Goal: Information Seeking & Learning: Check status

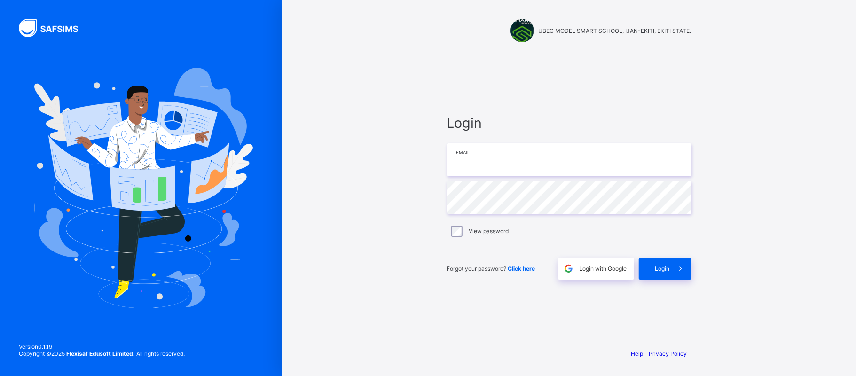
type input "**********"
click at [667, 264] on div "Login" at bounding box center [665, 269] width 53 height 22
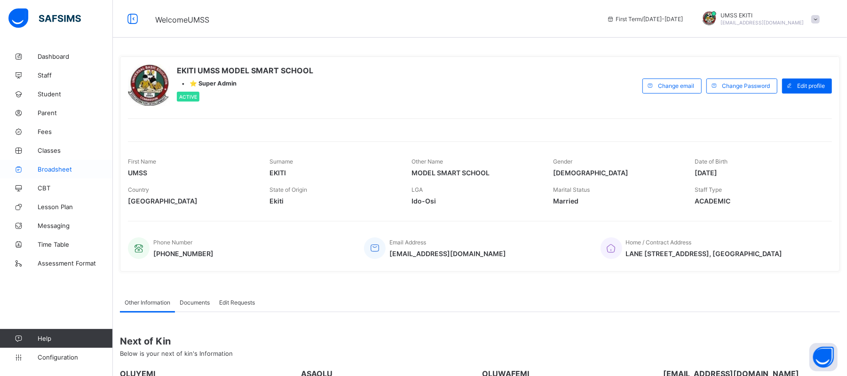
click at [55, 166] on span "Broadsheet" at bounding box center [75, 169] width 75 height 8
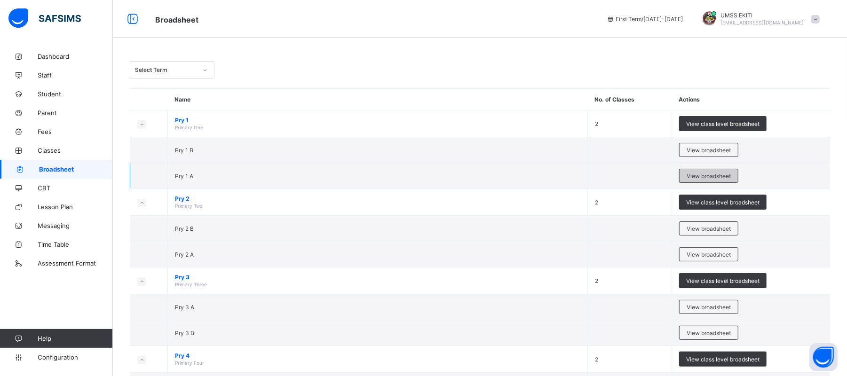
click at [697, 175] on span "View broadsheet" at bounding box center [708, 176] width 44 height 7
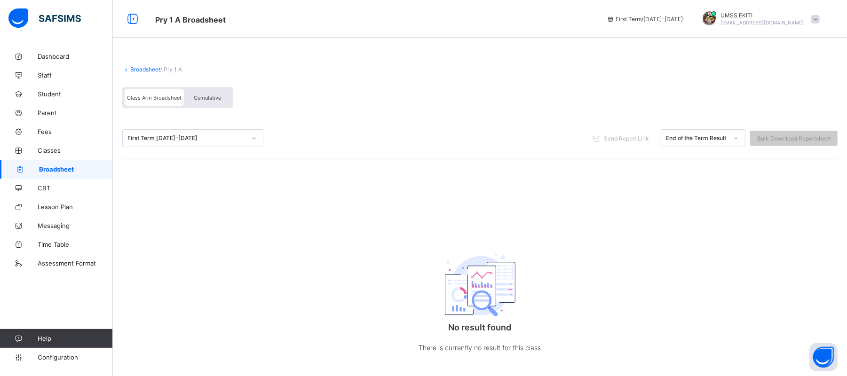
click at [212, 96] on span "Cumulative" at bounding box center [207, 97] width 27 height 7
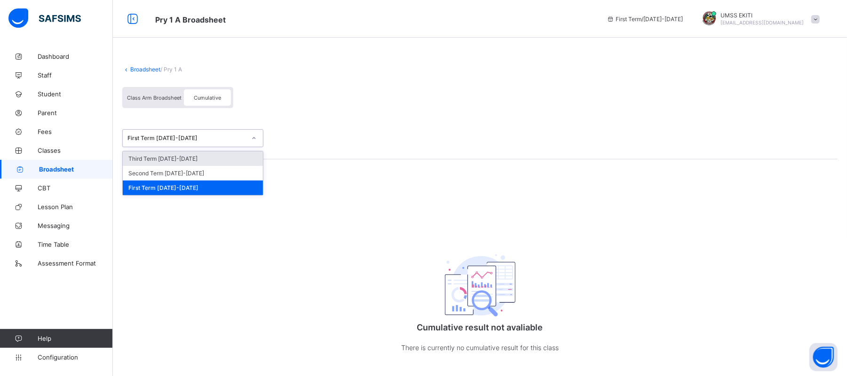
click at [251, 137] on icon at bounding box center [254, 138] width 6 height 9
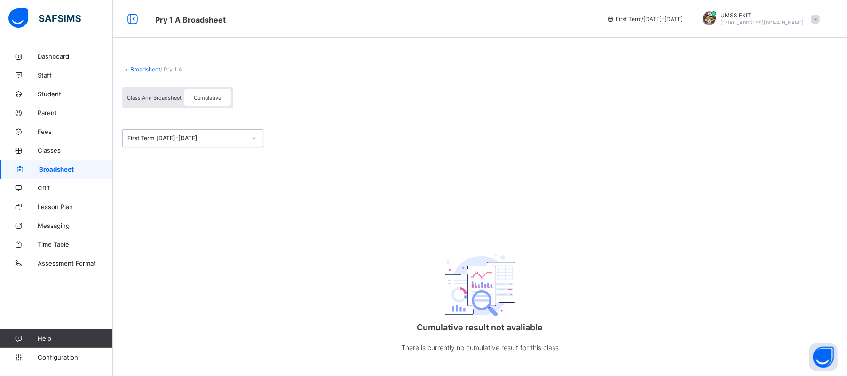
click at [251, 137] on icon at bounding box center [254, 138] width 6 height 9
click at [61, 55] on span "Dashboard" at bounding box center [75, 57] width 75 height 8
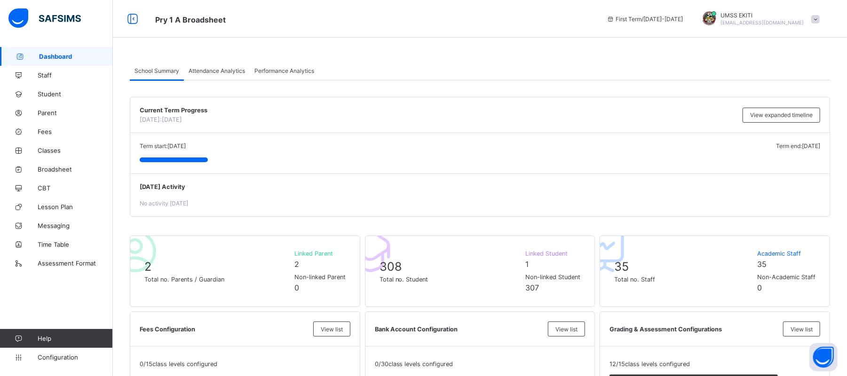
click at [231, 66] on div "Attendance Analytics" at bounding box center [217, 70] width 66 height 19
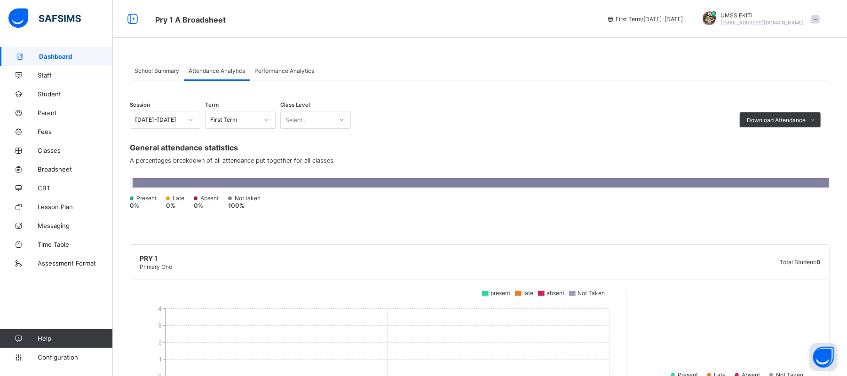
click at [284, 70] on span "Performance Analytics" at bounding box center [284, 70] width 60 height 7
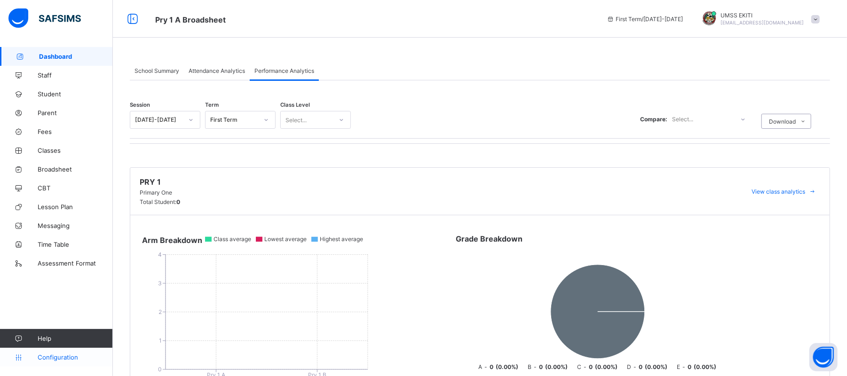
click at [60, 357] on span "Configuration" at bounding box center [75, 358] width 75 height 8
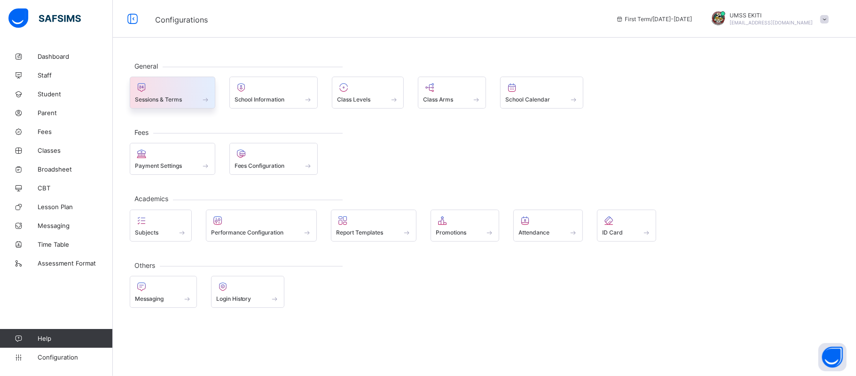
click at [175, 89] on div at bounding box center [172, 87] width 75 height 11
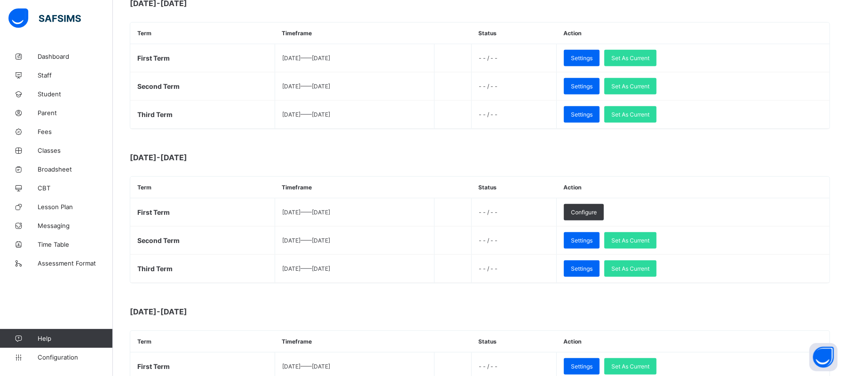
scroll to position [273, 0]
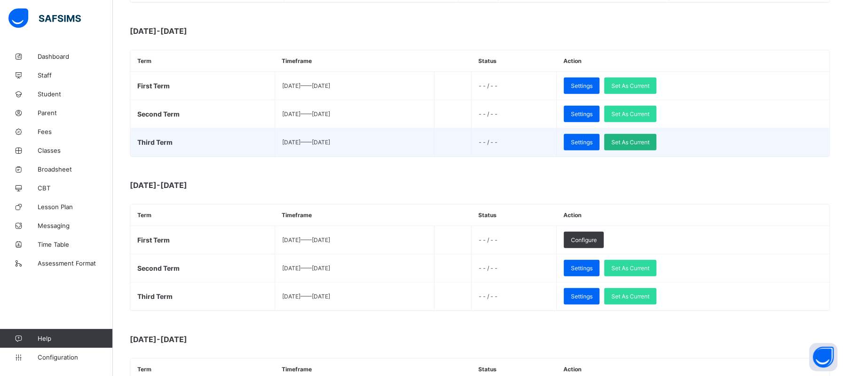
click at [646, 143] on span "Set As Current" at bounding box center [630, 142] width 38 height 7
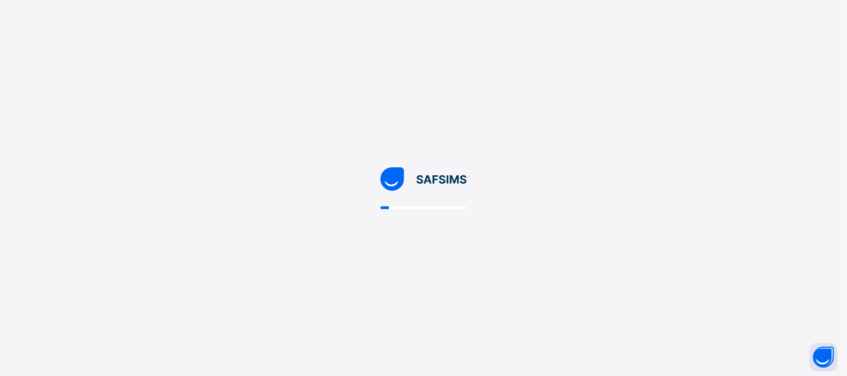
scroll to position [0, 0]
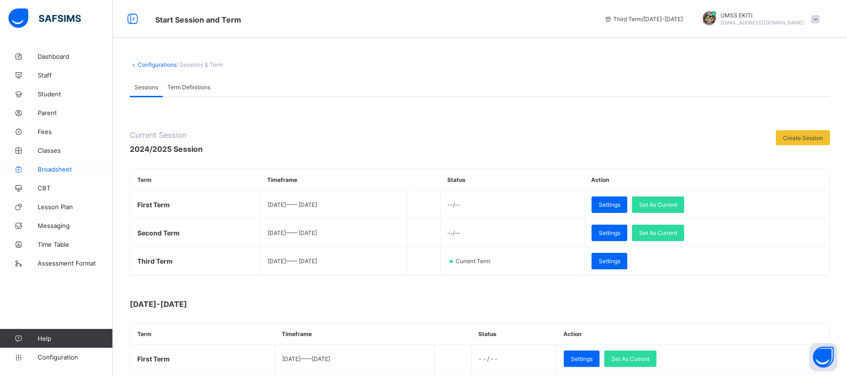
click at [58, 165] on link "Broadsheet" at bounding box center [56, 169] width 113 height 19
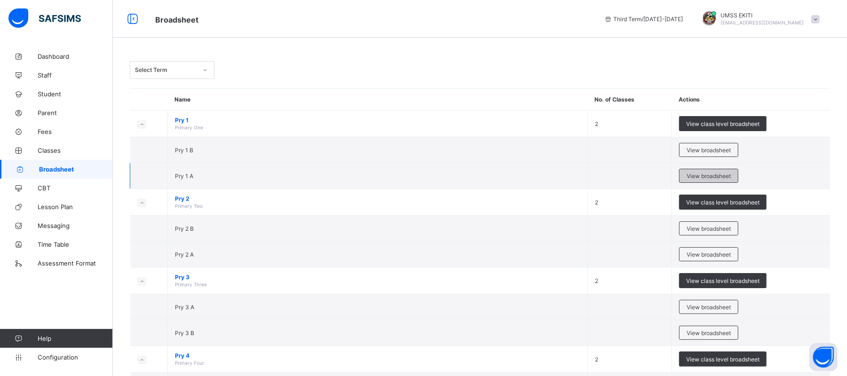
click at [711, 177] on span "View broadsheet" at bounding box center [708, 176] width 44 height 7
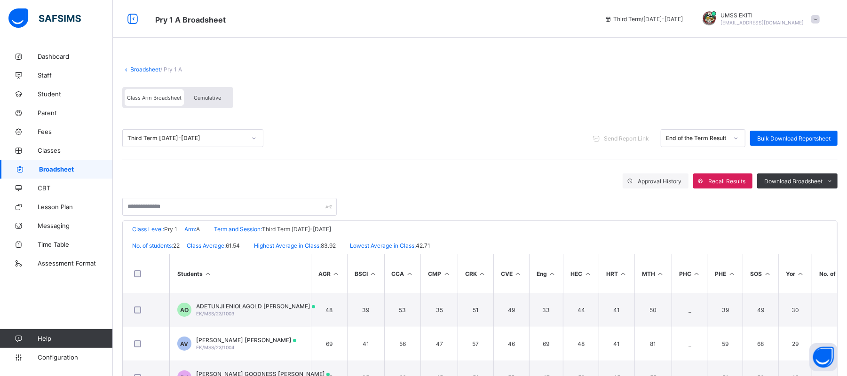
click at [209, 96] on span "Cumulative" at bounding box center [207, 97] width 27 height 7
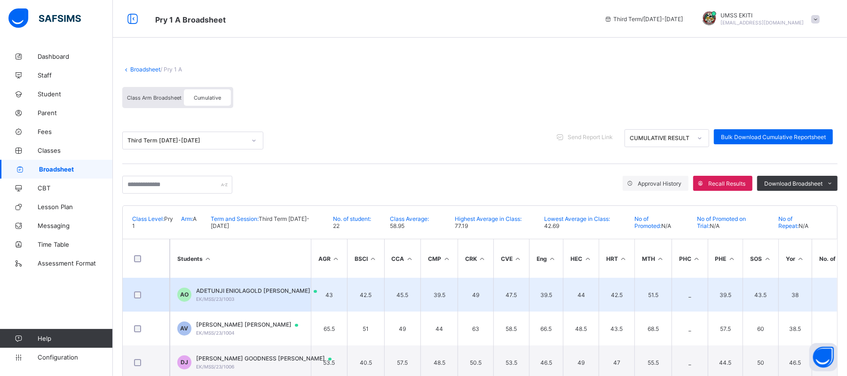
click at [213, 291] on span "ADETUNJI ENIOLAGOLD [PERSON_NAME]" at bounding box center [261, 291] width 130 height 8
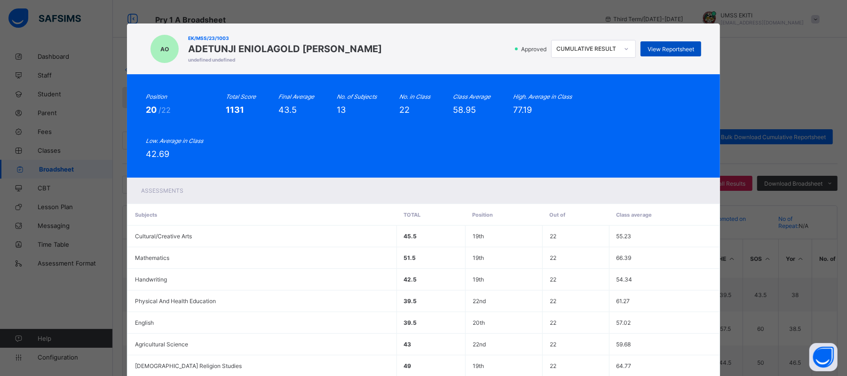
click at [673, 49] on span "View Reportsheet" at bounding box center [670, 49] width 47 height 7
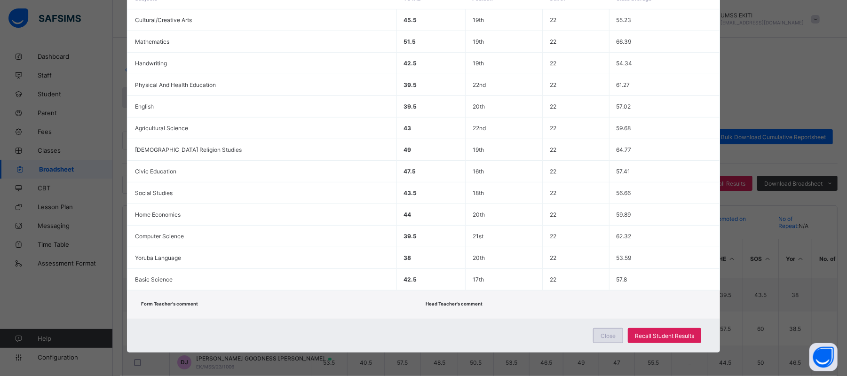
click at [612, 332] on span "Close" at bounding box center [607, 335] width 15 height 7
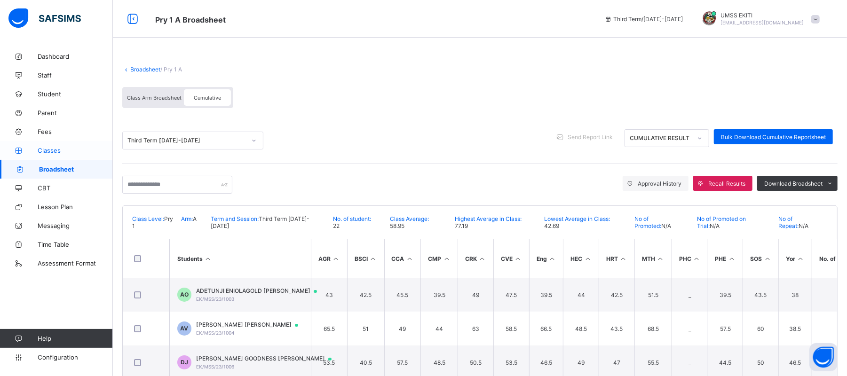
click at [55, 147] on span "Classes" at bounding box center [75, 151] width 75 height 8
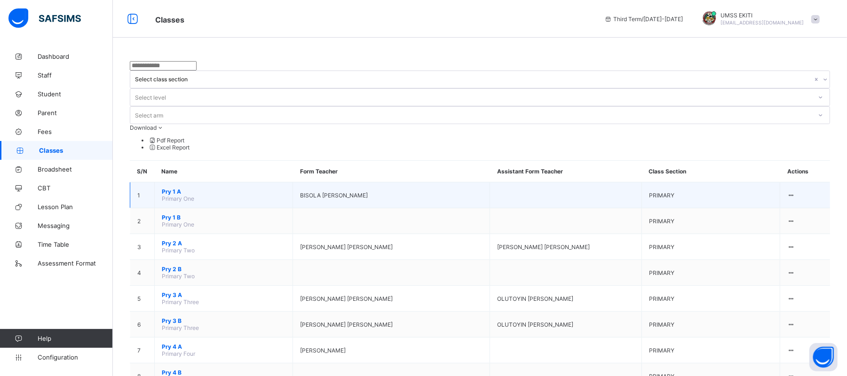
click at [174, 188] on span "Pry 1 A" at bounding box center [224, 191] width 124 height 7
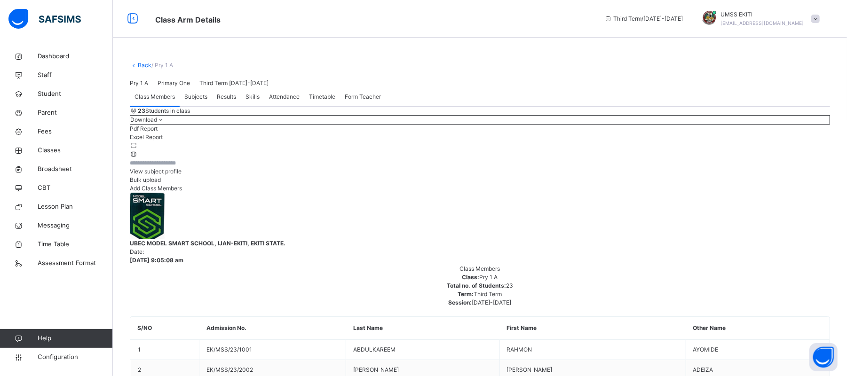
click at [228, 101] on span "Results" at bounding box center [226, 97] width 19 height 8
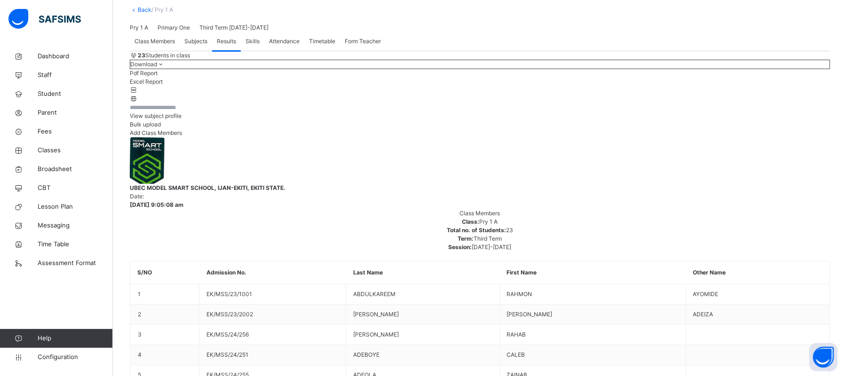
scroll to position [66, 0]
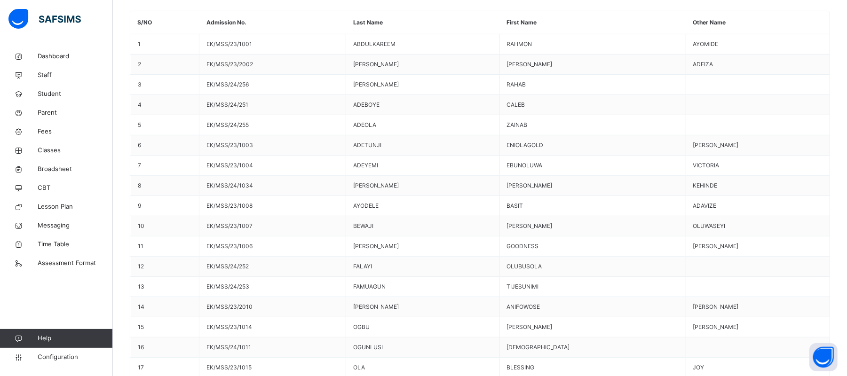
scroll to position [0, 0]
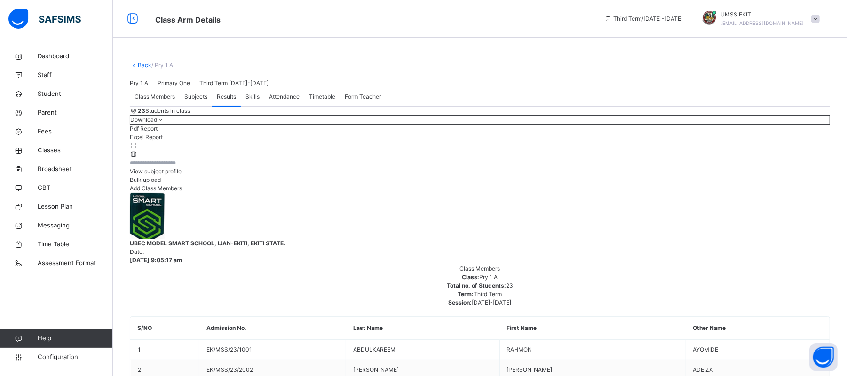
click at [193, 101] on span "Subjects" at bounding box center [195, 97] width 23 height 8
click at [221, 101] on span "Results" at bounding box center [226, 97] width 19 height 8
click at [47, 167] on span "Broadsheet" at bounding box center [75, 169] width 75 height 9
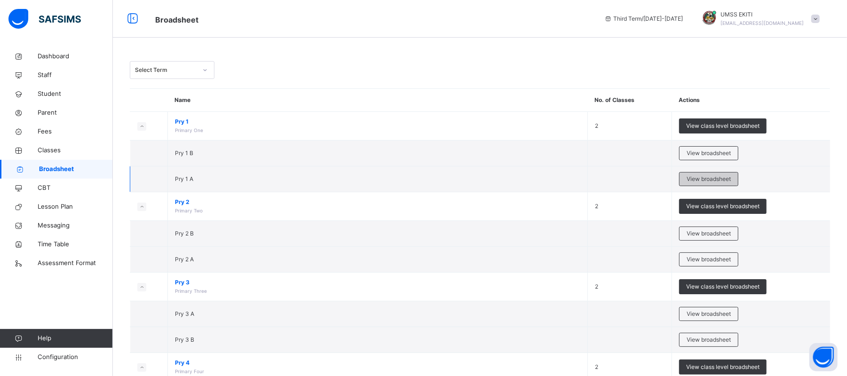
click at [695, 179] on span "View broadsheet" at bounding box center [708, 179] width 44 height 8
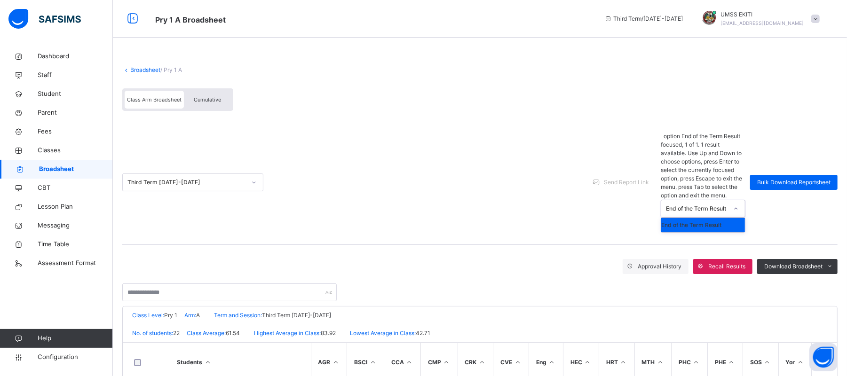
click at [739, 204] on icon at bounding box center [736, 208] width 6 height 9
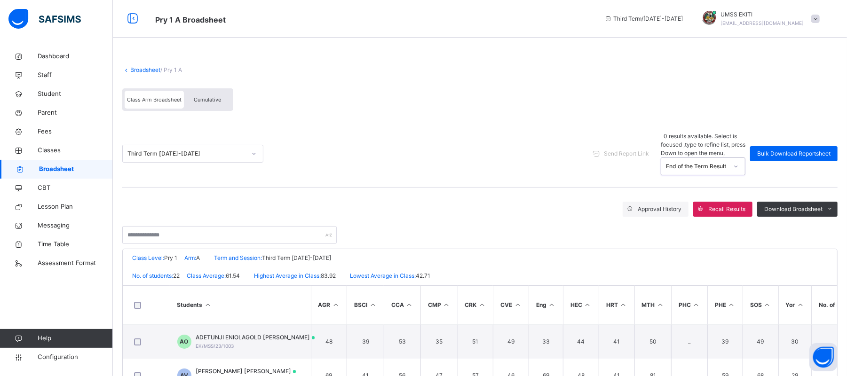
click at [739, 162] on icon at bounding box center [736, 166] width 6 height 9
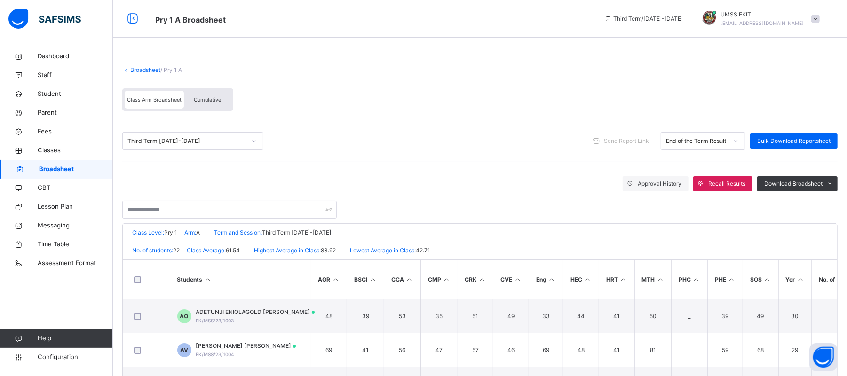
click at [207, 98] on span "Cumulative" at bounding box center [207, 99] width 27 height 7
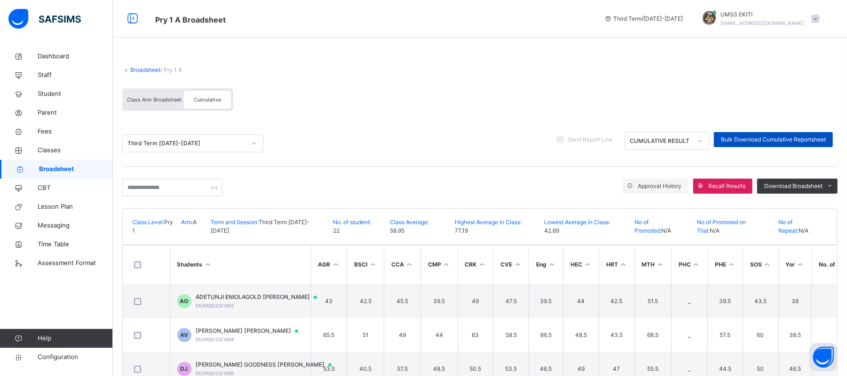
click at [811, 138] on span "Bulk Download Cumulative Reportsheet" at bounding box center [773, 139] width 105 height 8
click at [141, 66] on link "Broadsheet" at bounding box center [145, 69] width 30 height 7
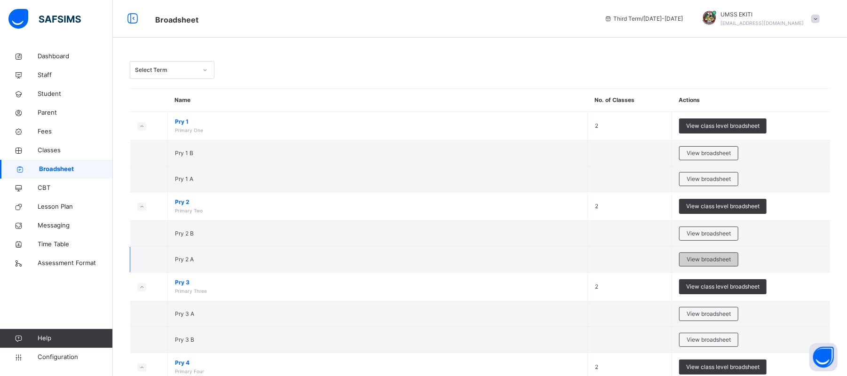
click at [701, 258] on span "View broadsheet" at bounding box center [708, 259] width 44 height 8
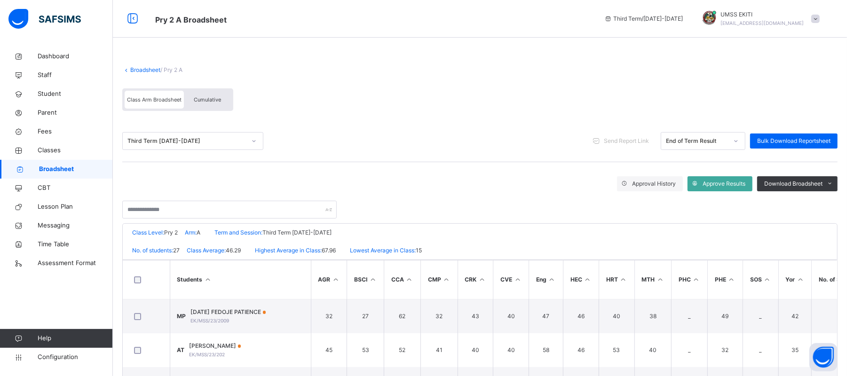
click at [202, 99] on span "Cumulative" at bounding box center [207, 99] width 27 height 7
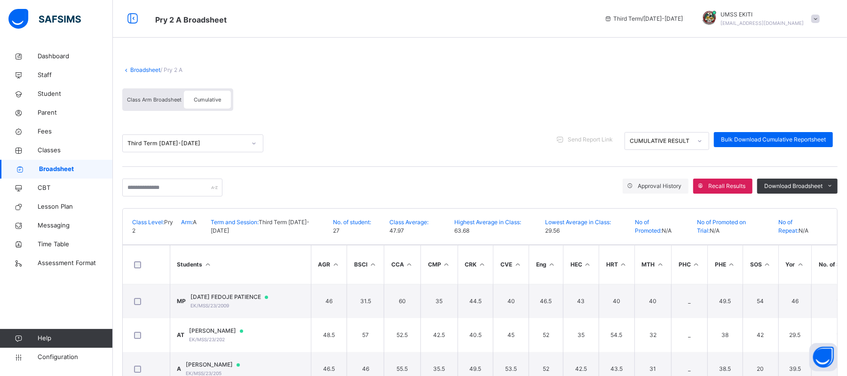
click at [198, 94] on div "Cumulative" at bounding box center [207, 100] width 47 height 18
click at [217, 189] on input "text" at bounding box center [172, 188] width 100 height 18
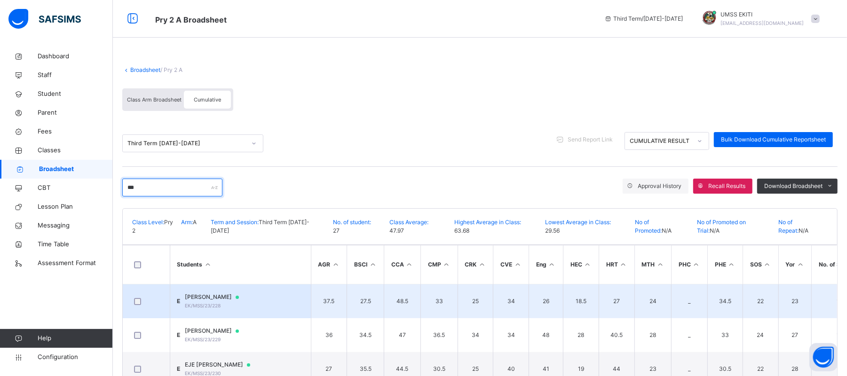
type input "***"
click at [218, 298] on span "EJE PAUL" at bounding box center [216, 297] width 63 height 8
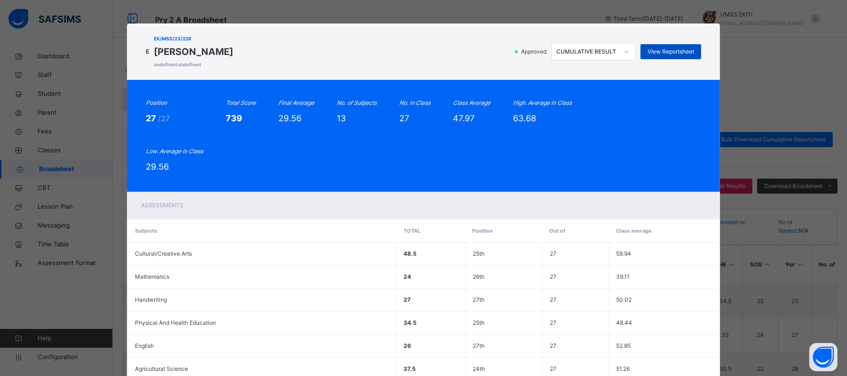
click at [659, 53] on span "View Reportsheet" at bounding box center [670, 51] width 47 height 8
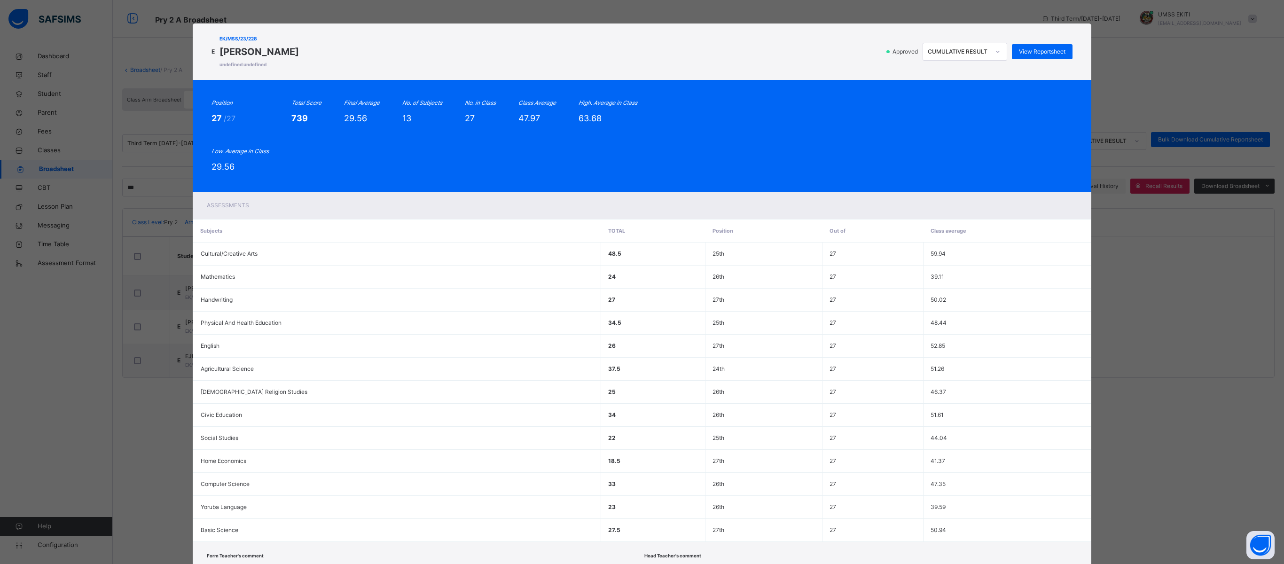
scroll to position [72, 0]
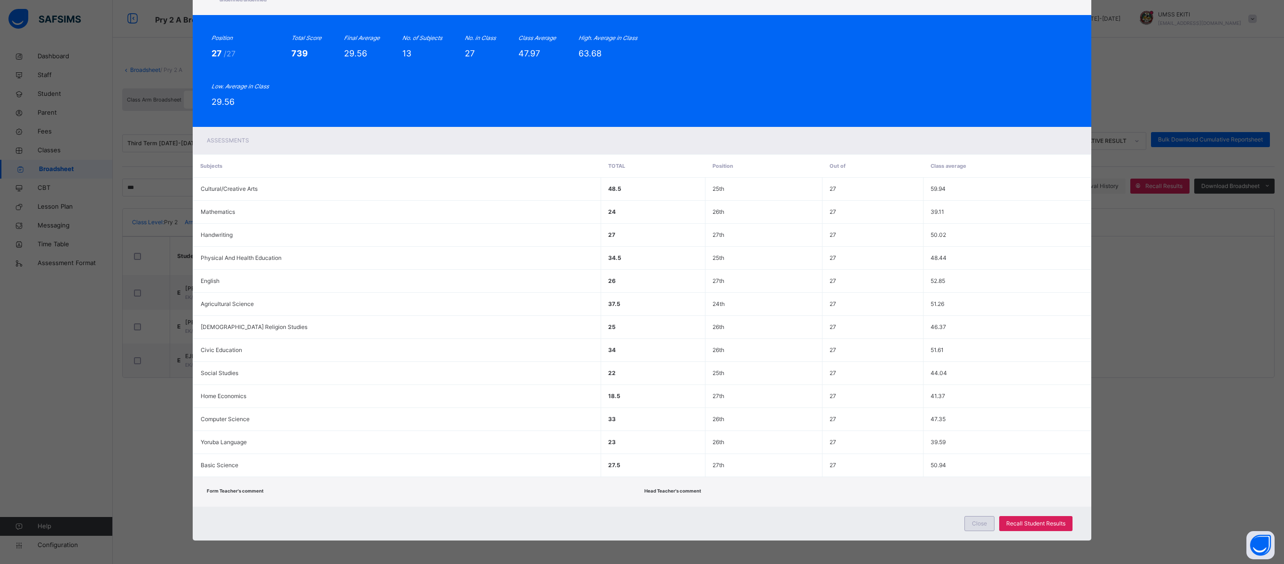
click at [846, 376] on span "Close" at bounding box center [979, 523] width 15 height 8
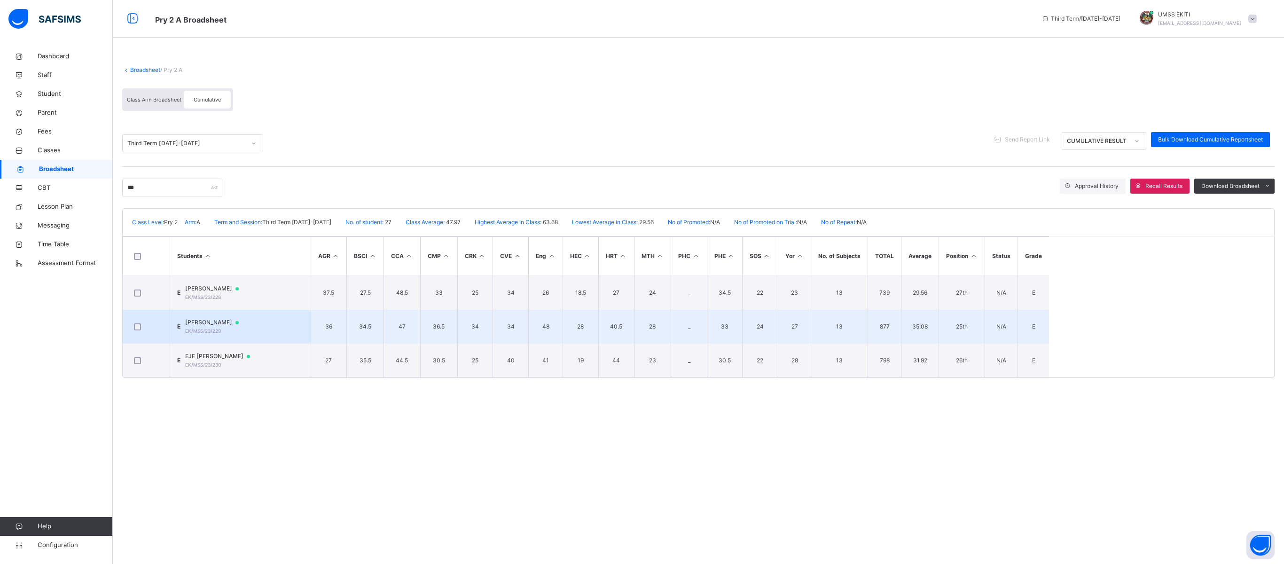
click at [219, 322] on span "EJE SAMUEL" at bounding box center [216, 322] width 63 height 8
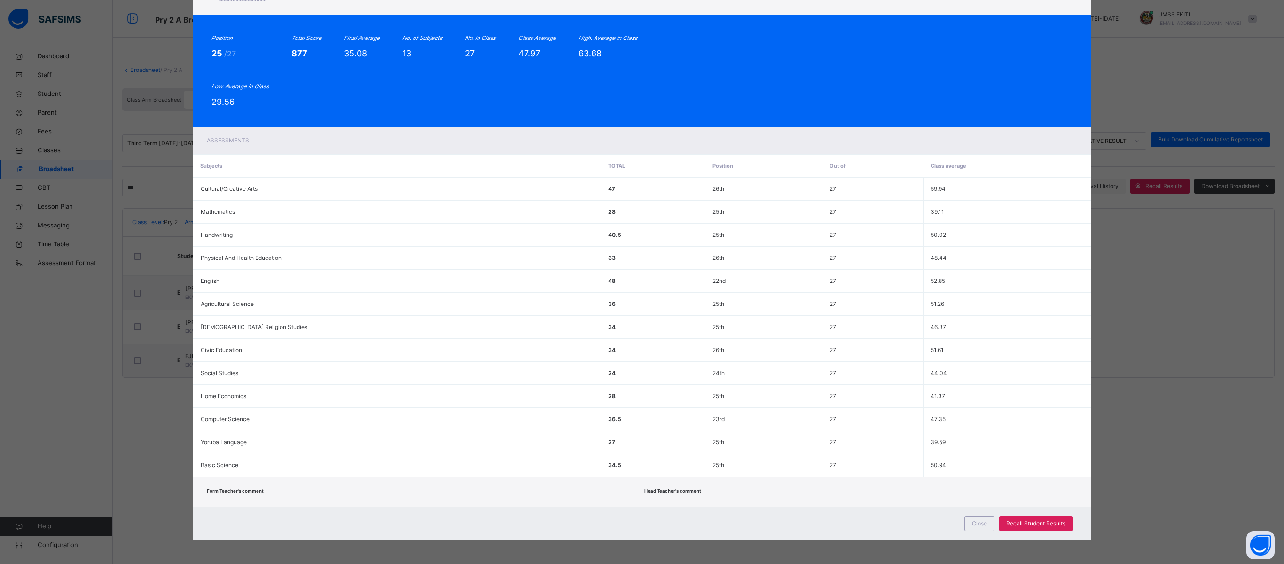
scroll to position [0, 0]
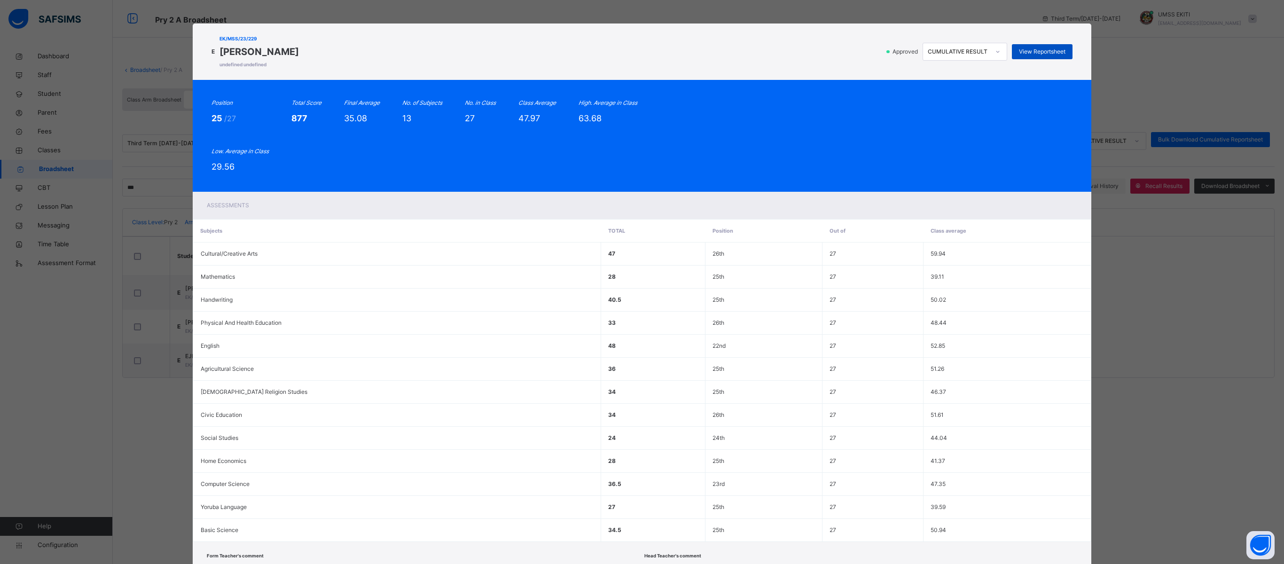
click at [846, 48] on span "View Reportsheet" at bounding box center [1042, 51] width 47 height 8
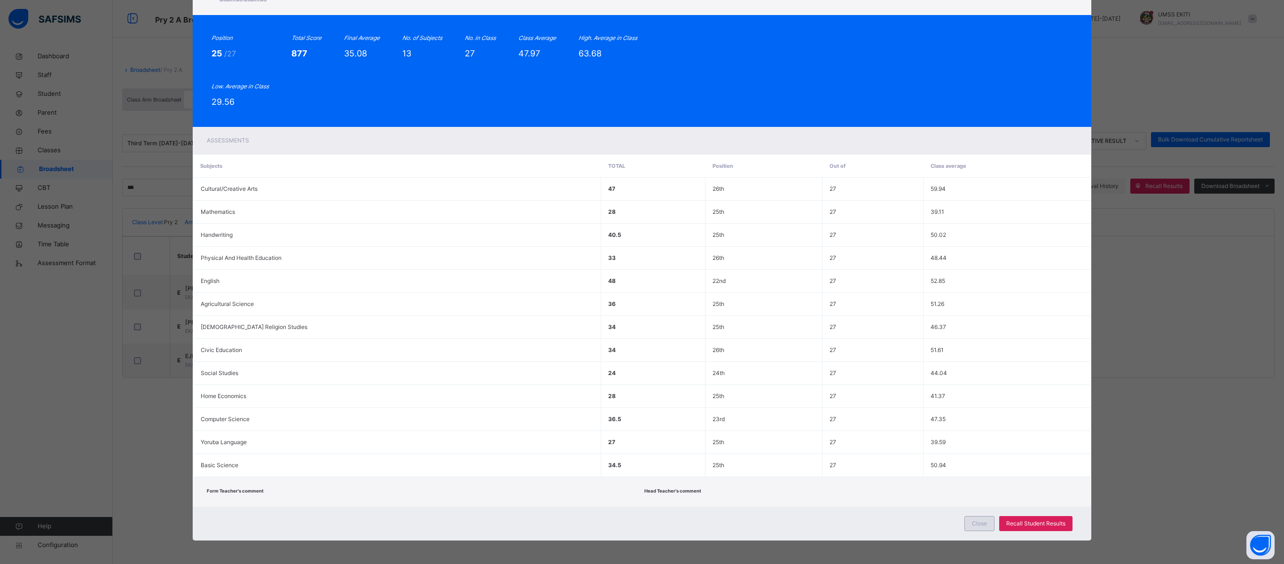
click at [846, 376] on span "Close" at bounding box center [979, 523] width 15 height 8
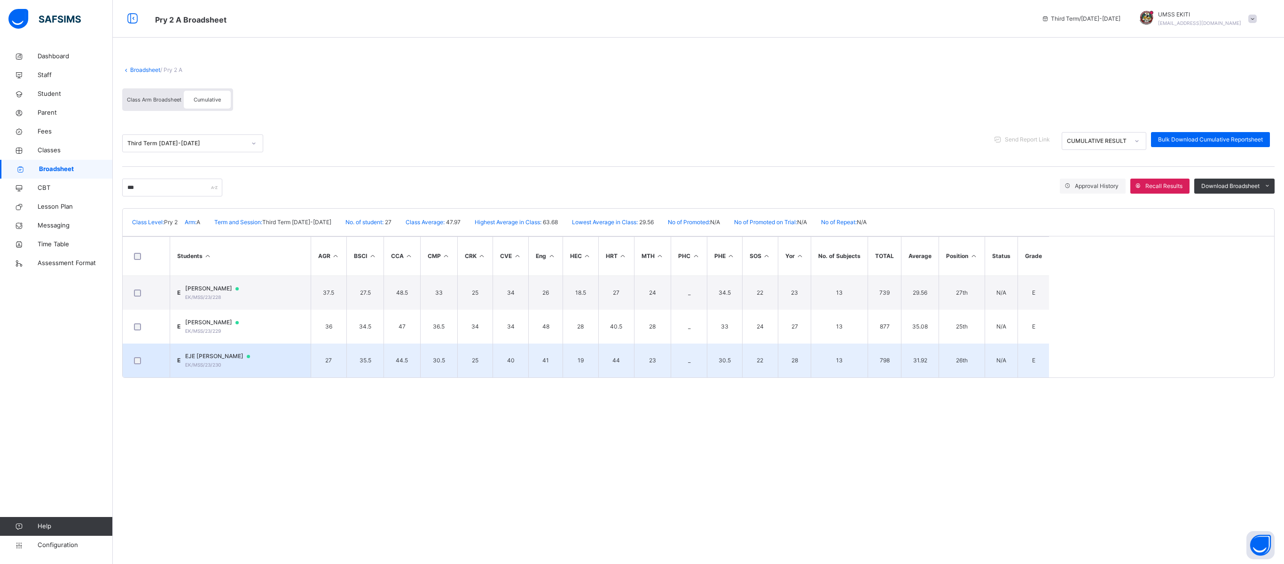
click at [204, 354] on span "EJE [PERSON_NAME]" at bounding box center [222, 356] width 74 height 8
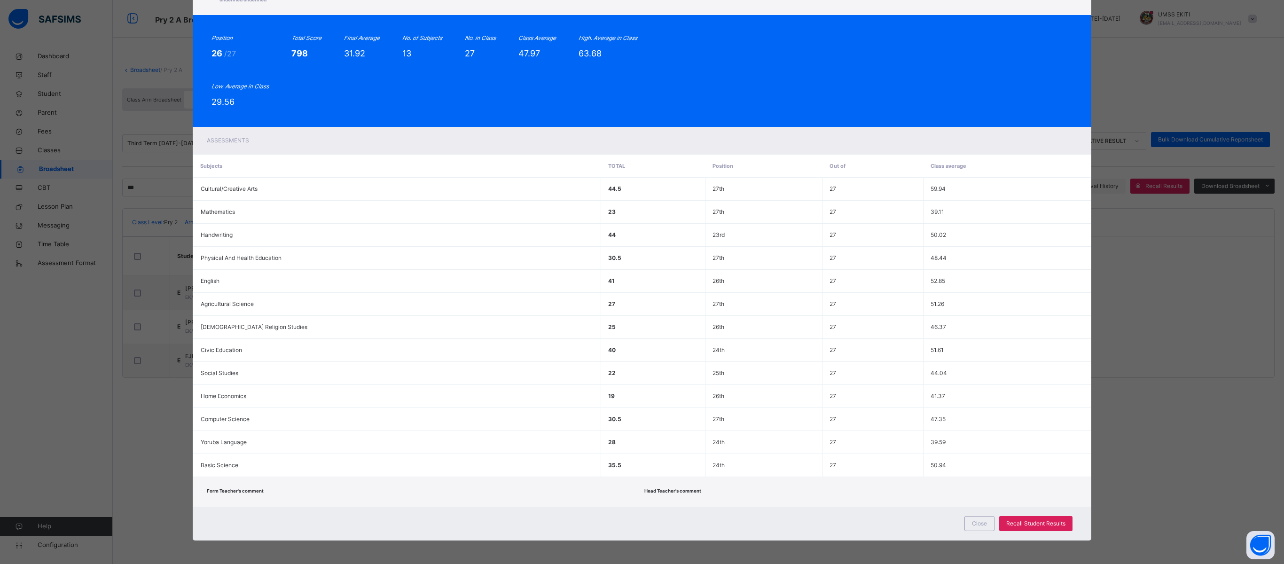
scroll to position [0, 0]
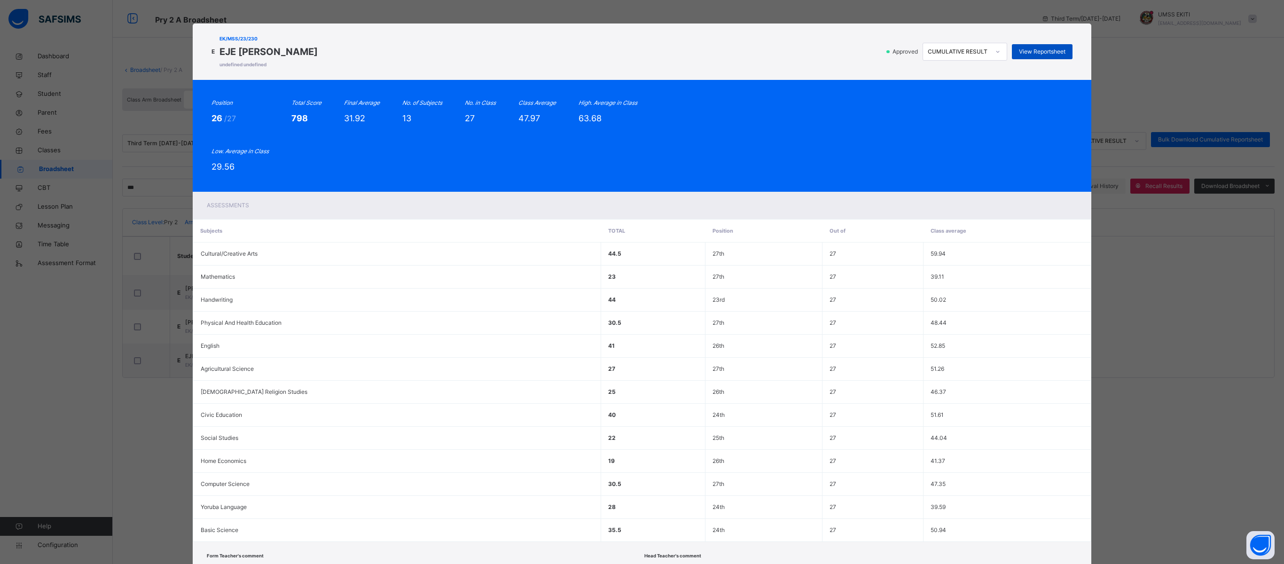
click at [846, 50] on span "View Reportsheet" at bounding box center [1042, 51] width 47 height 8
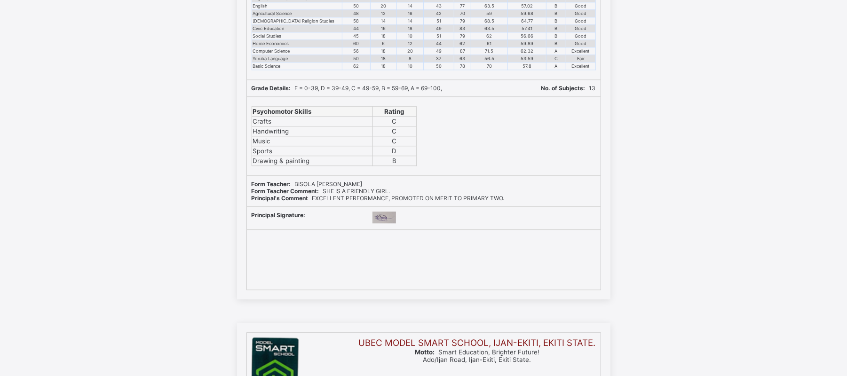
scroll to position [12228, 0]
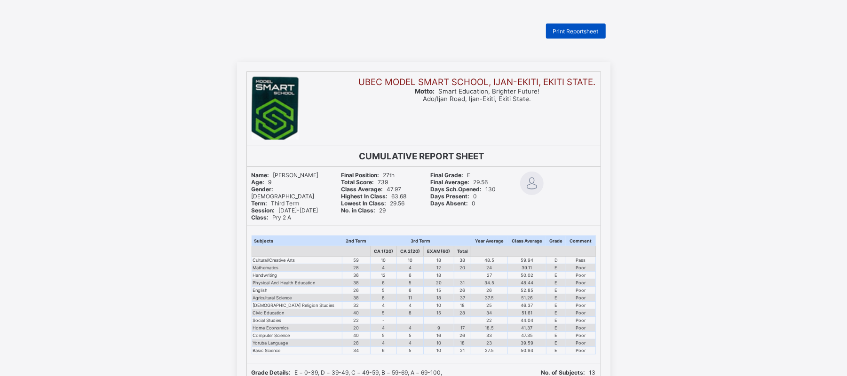
click at [590, 28] on span "Print Reportsheet" at bounding box center [576, 31] width 46 height 7
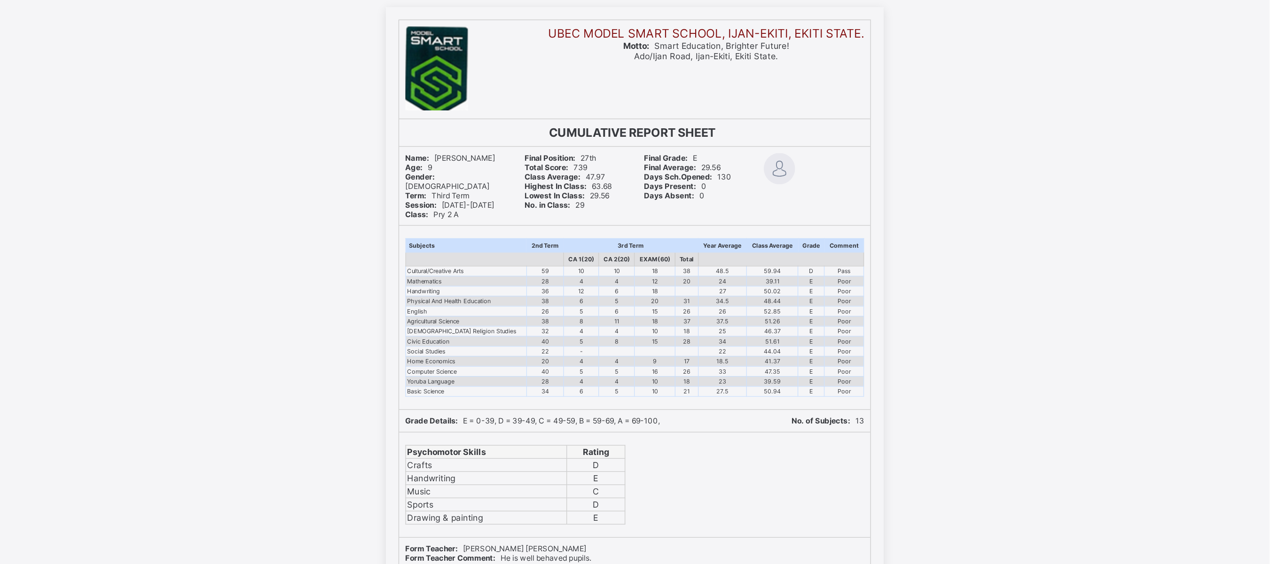
scroll to position [24, 0]
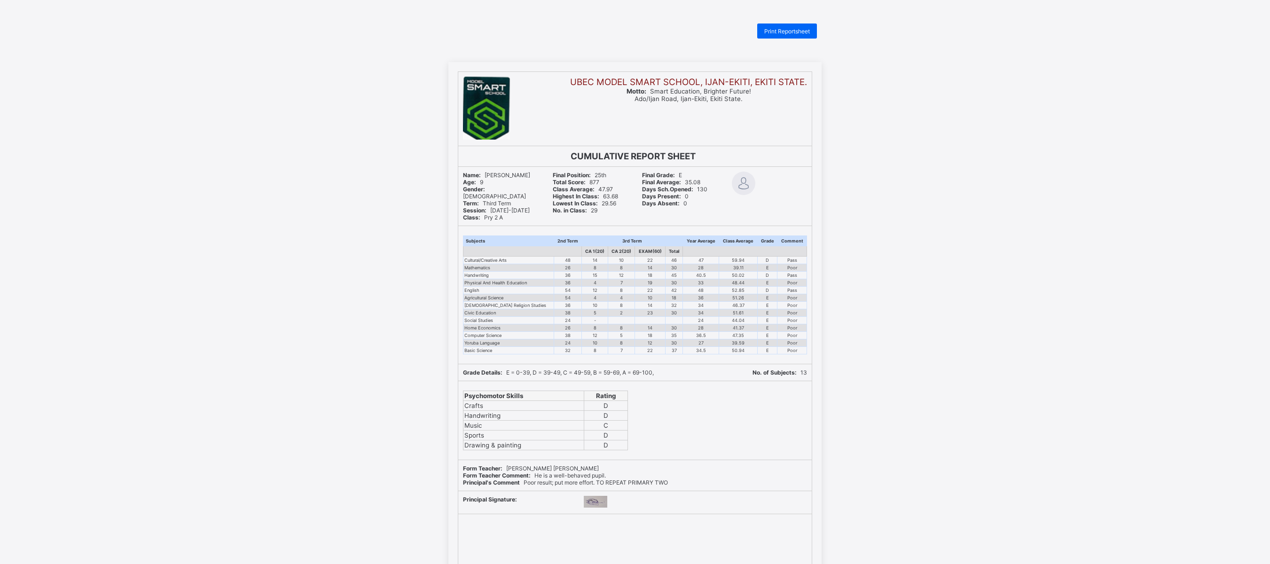
scroll to position [24, 0]
